Goal: Find specific fact: Find specific fact

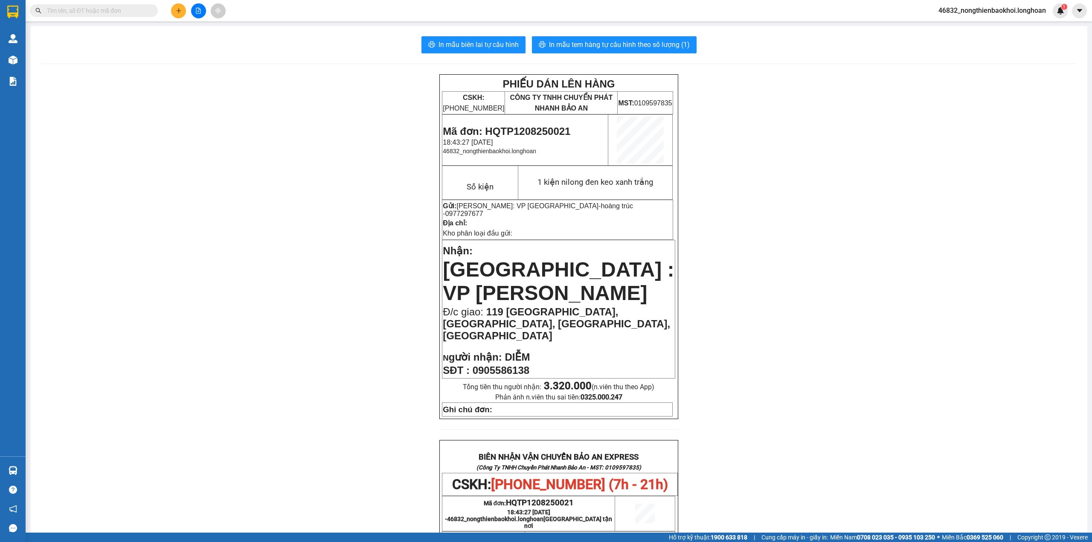
scroll to position [341, 0]
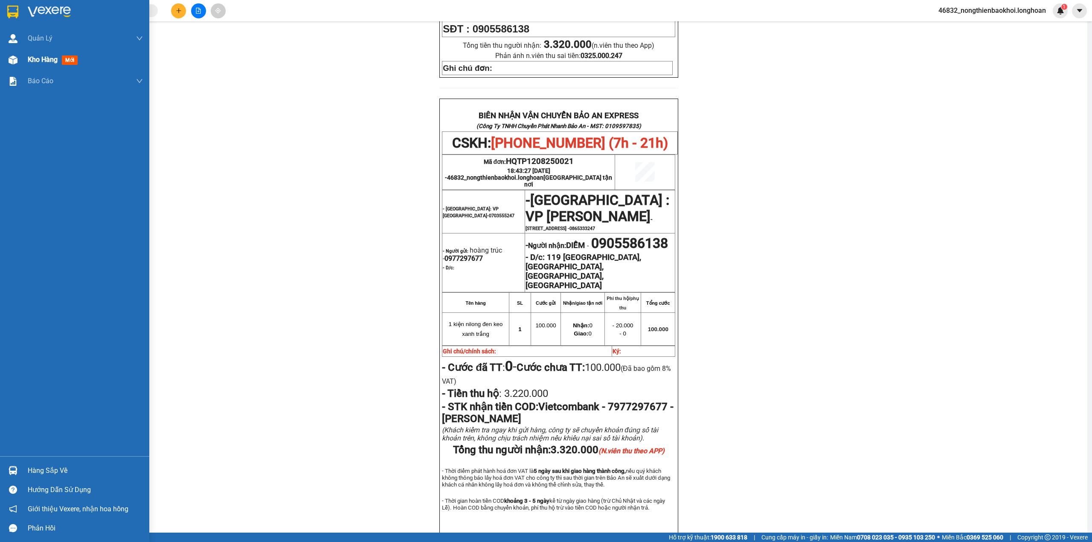
click at [11, 61] on img at bounding box center [13, 59] width 9 height 9
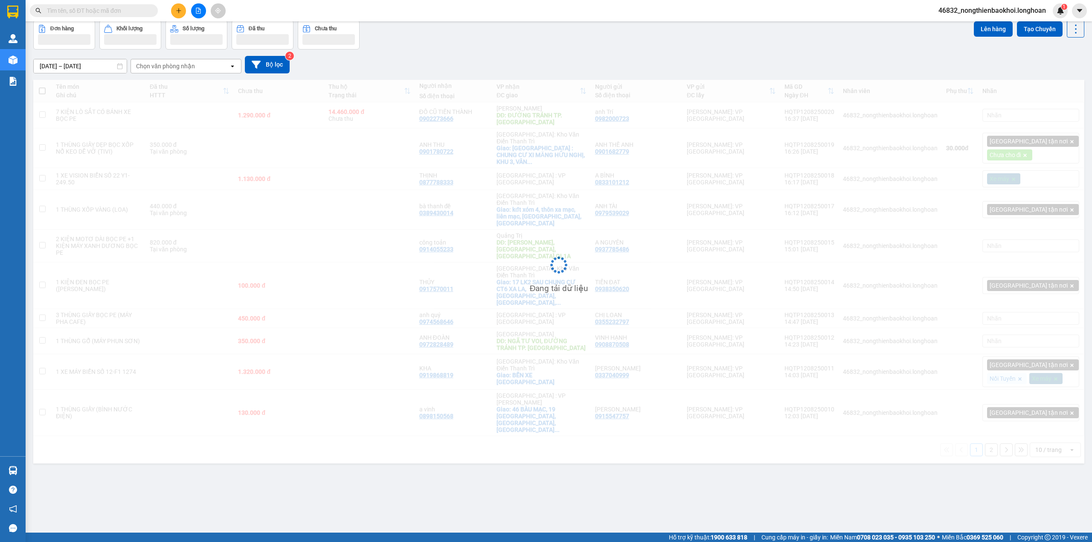
scroll to position [39, 0]
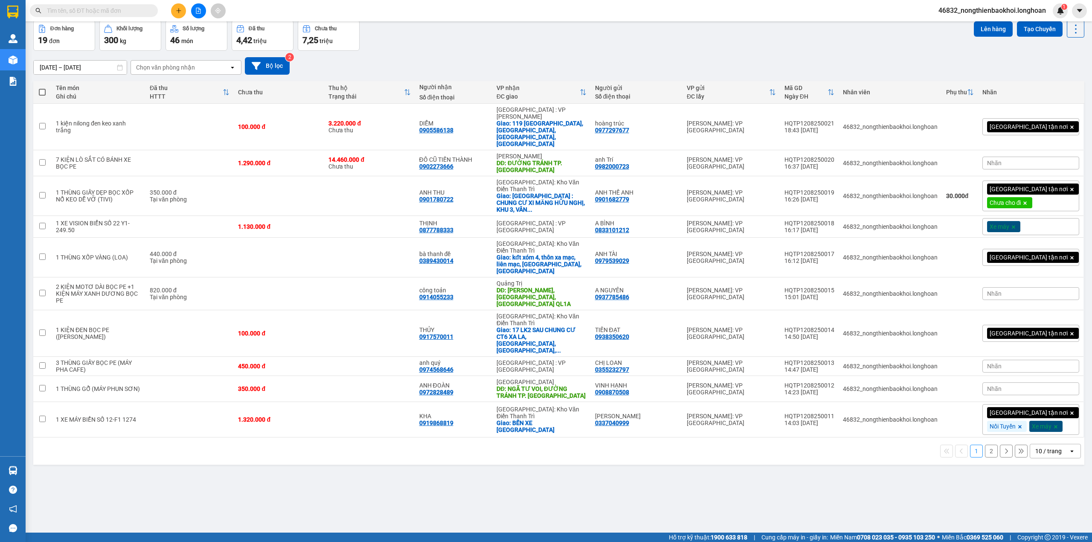
click at [654, 53] on div "[DATE] – [DATE] Press the down arrow key to interact with the calendar and sele…" at bounding box center [558, 66] width 1051 height 30
click at [589, 55] on div "[DATE] – [DATE] Press the down arrow key to interact with the calendar and sele…" at bounding box center [558, 66] width 1051 height 30
click at [629, 163] on div "0982000723" at bounding box center [612, 166] width 34 height 7
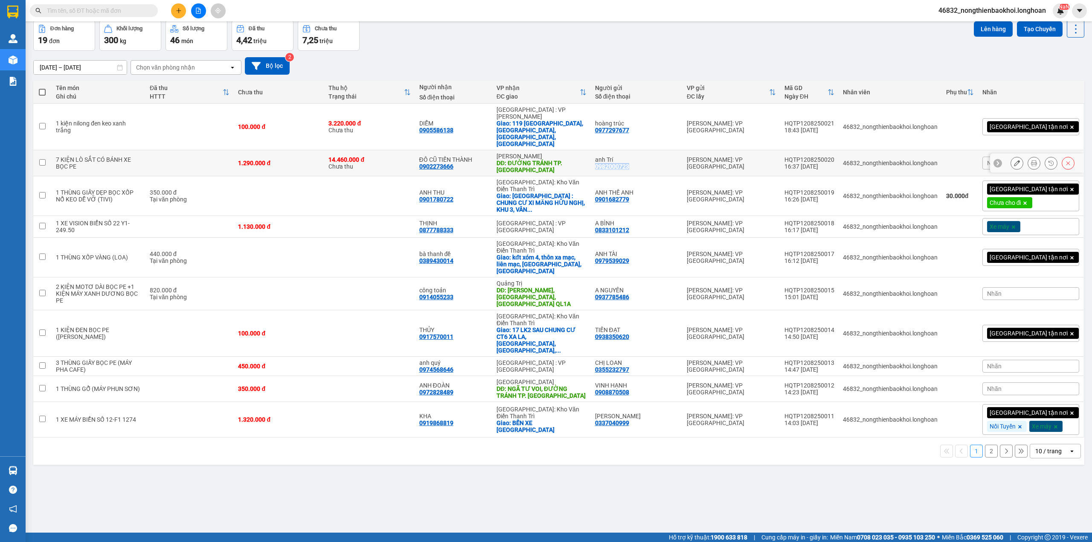
copy div "0982000723"
